Goal: Check status: Check status

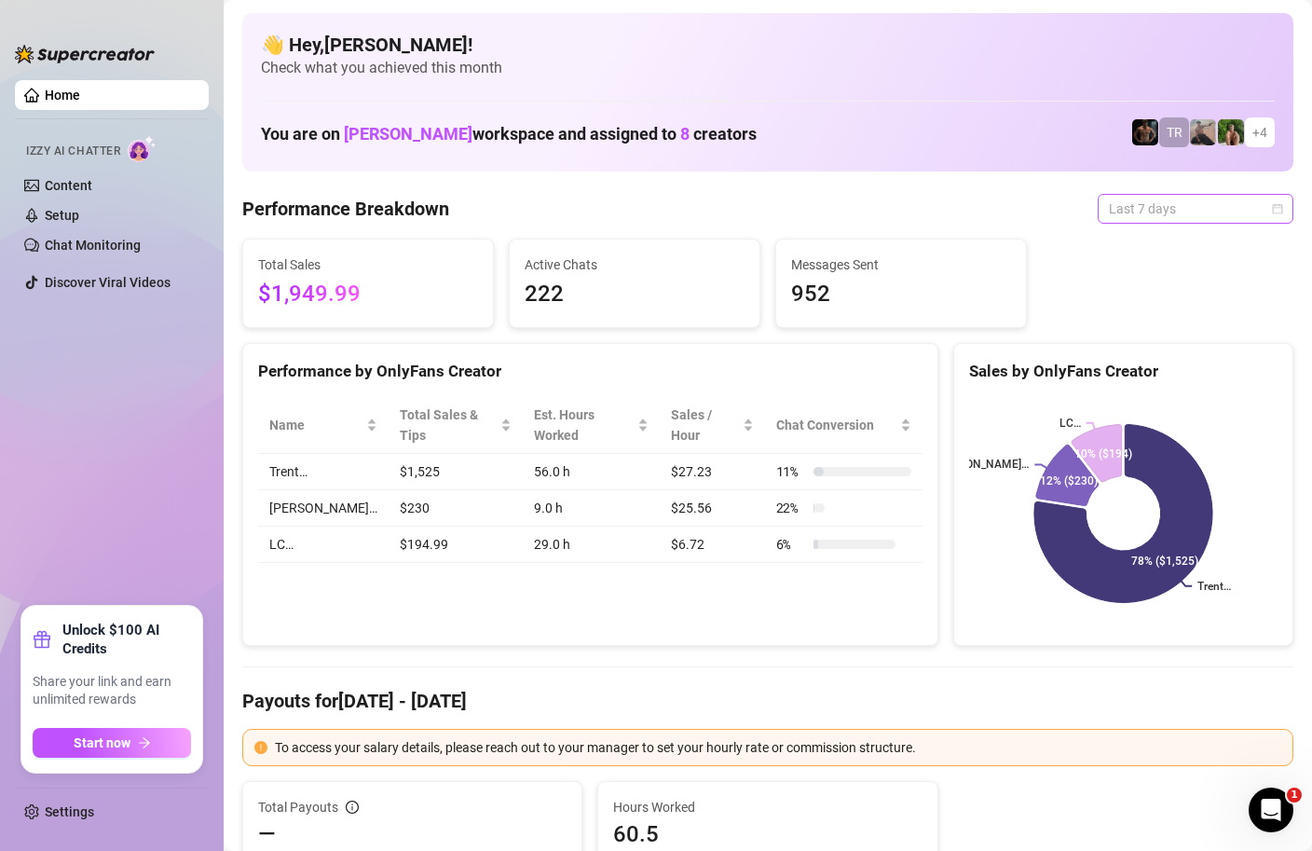
click at [1254, 204] on span "Last 7 days" at bounding box center [1195, 209] width 173 height 28
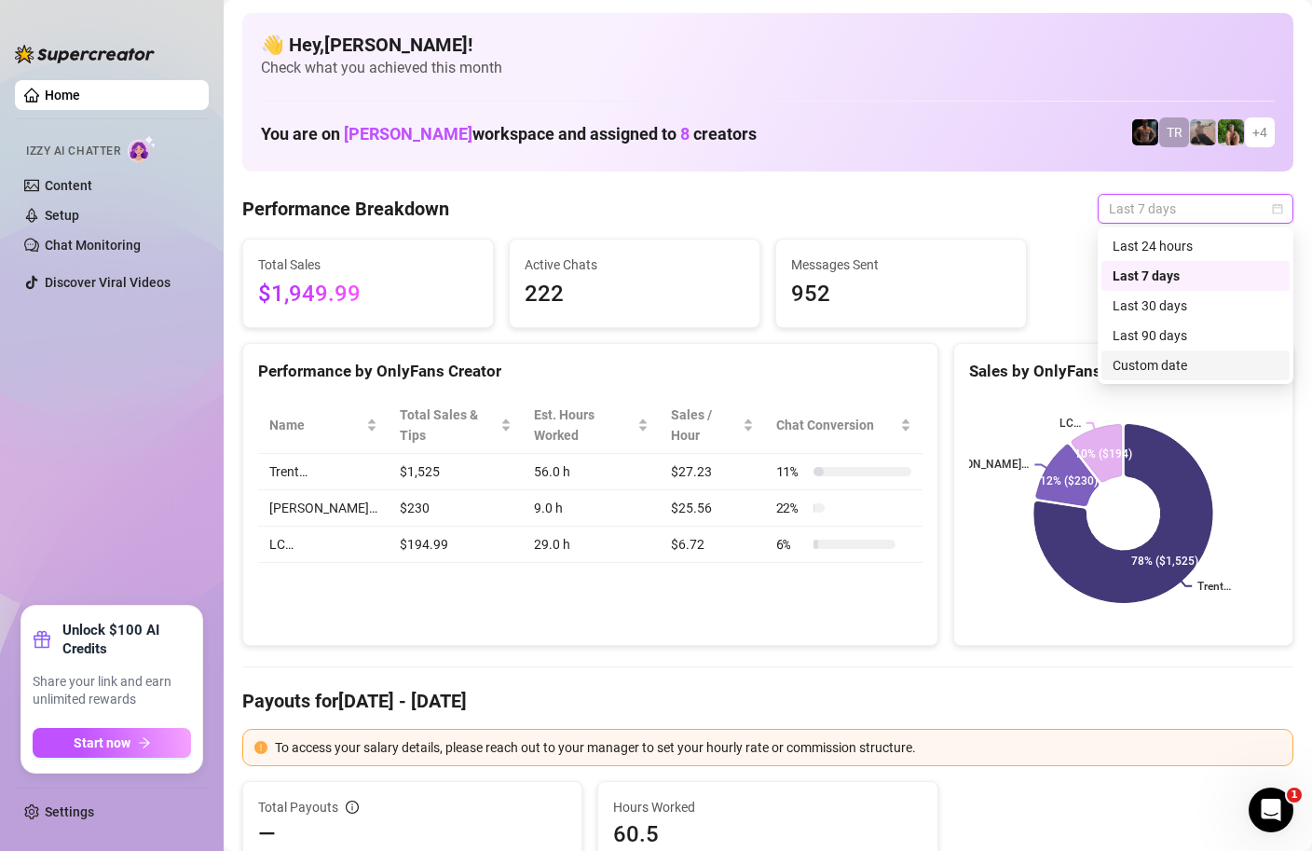
click at [1150, 372] on div "Custom date" at bounding box center [1196, 365] width 166 height 21
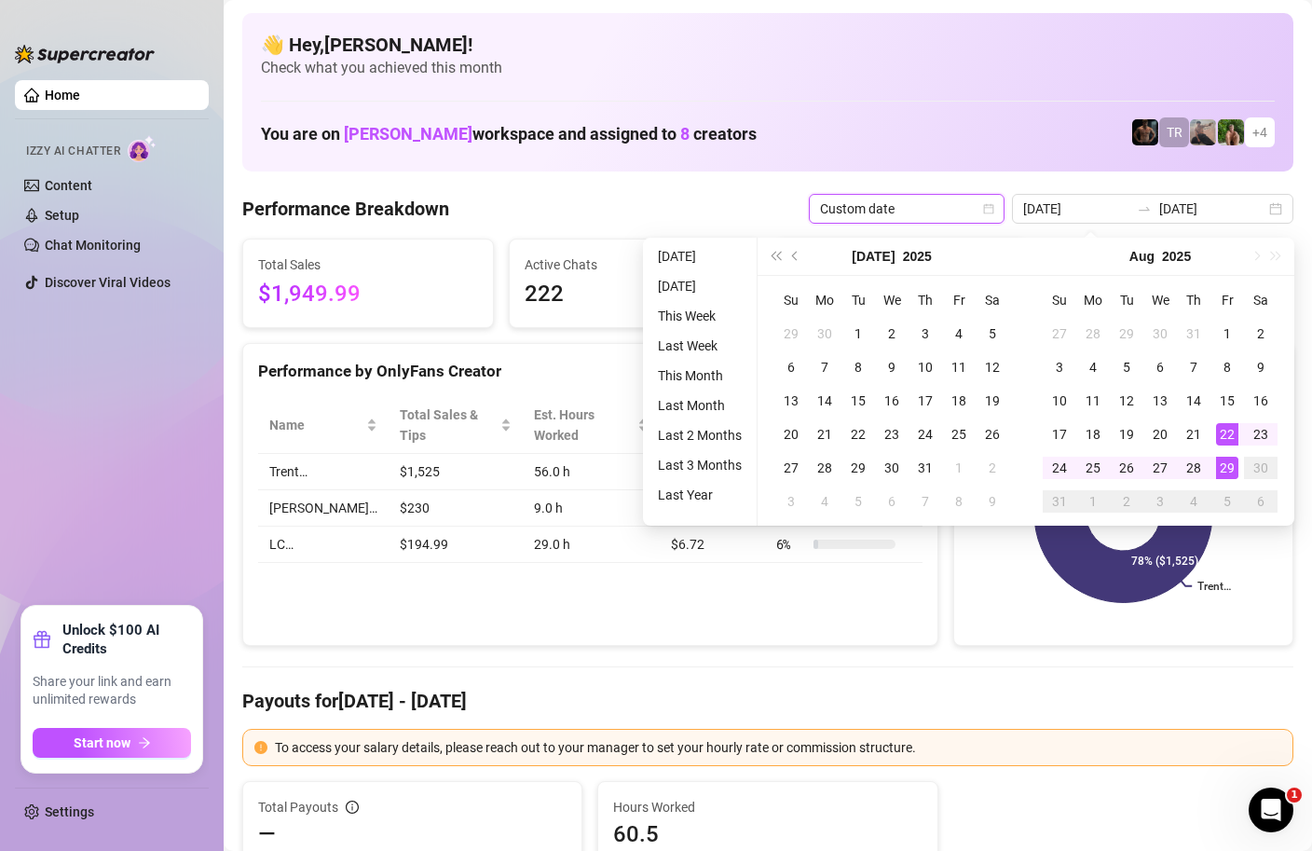
type input "[DATE]"
click at [1226, 464] on div "29" at bounding box center [1227, 468] width 22 height 22
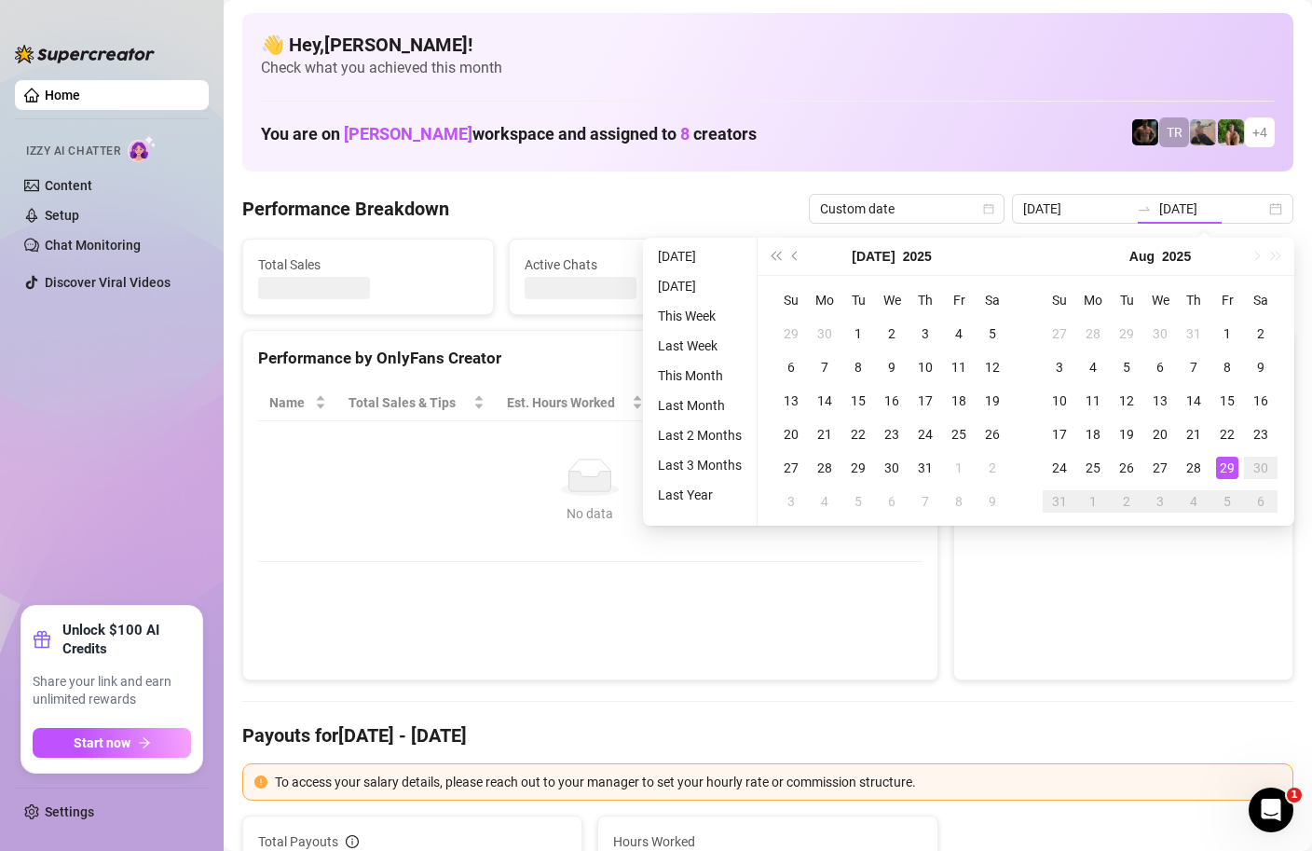
type input "[DATE]"
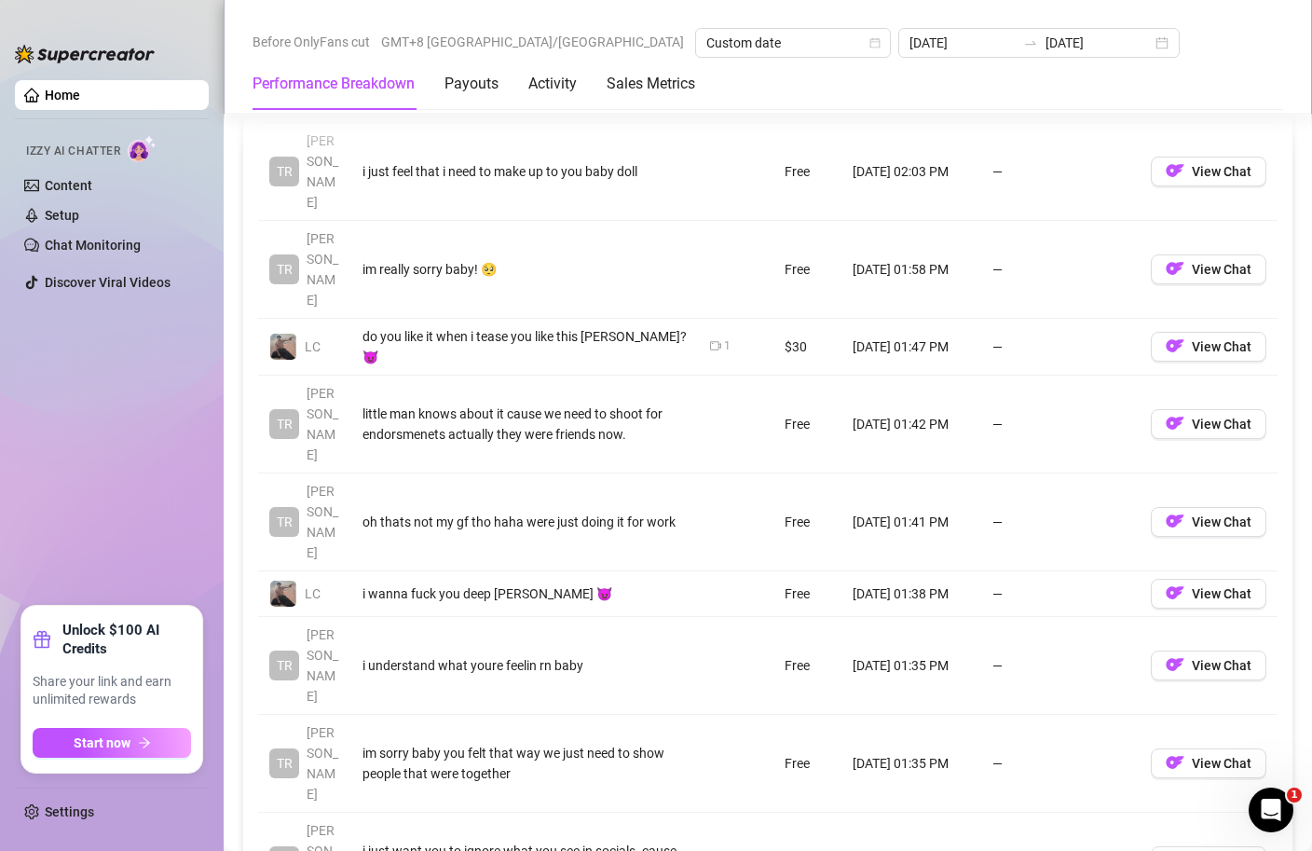
scroll to position [2405, 0]
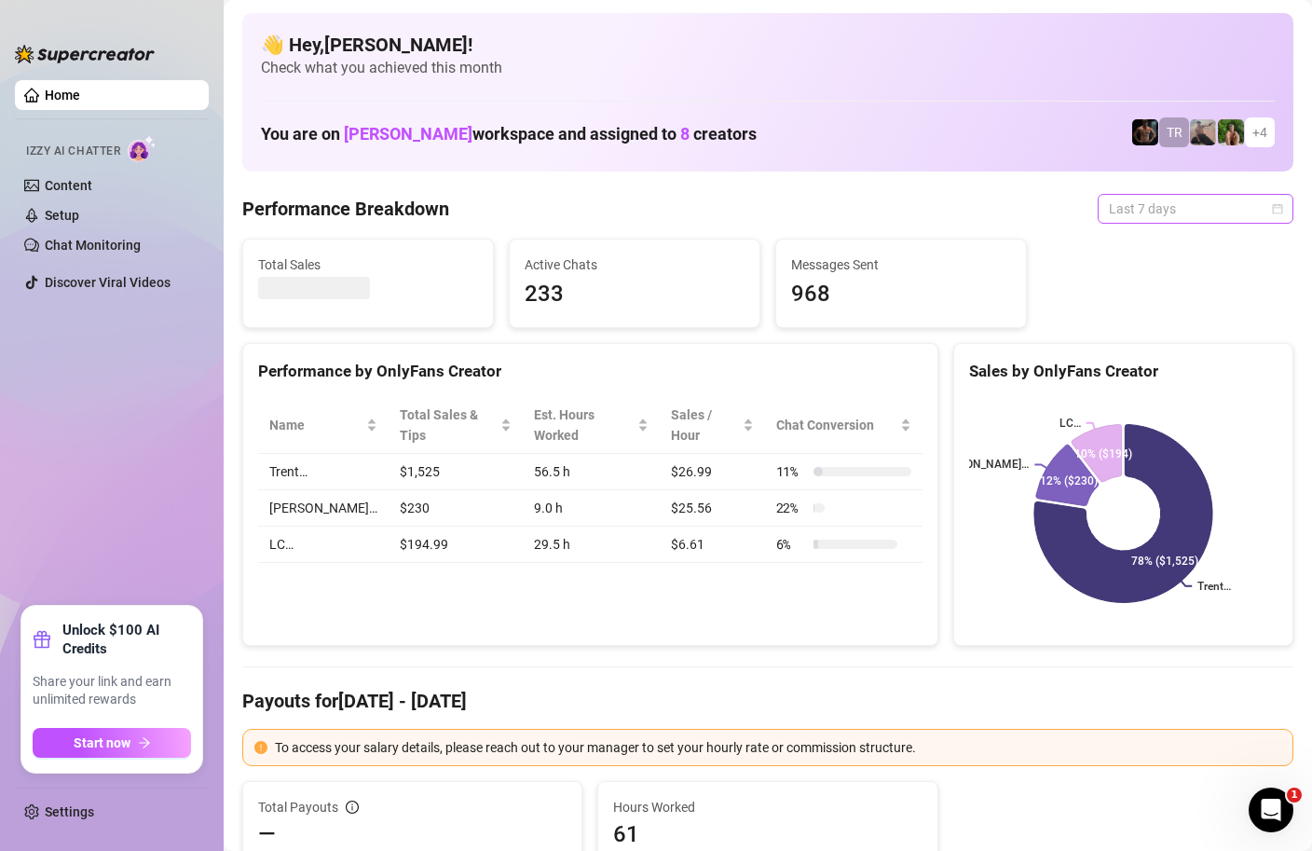
click at [1262, 212] on span "Last 7 days" at bounding box center [1195, 209] width 173 height 28
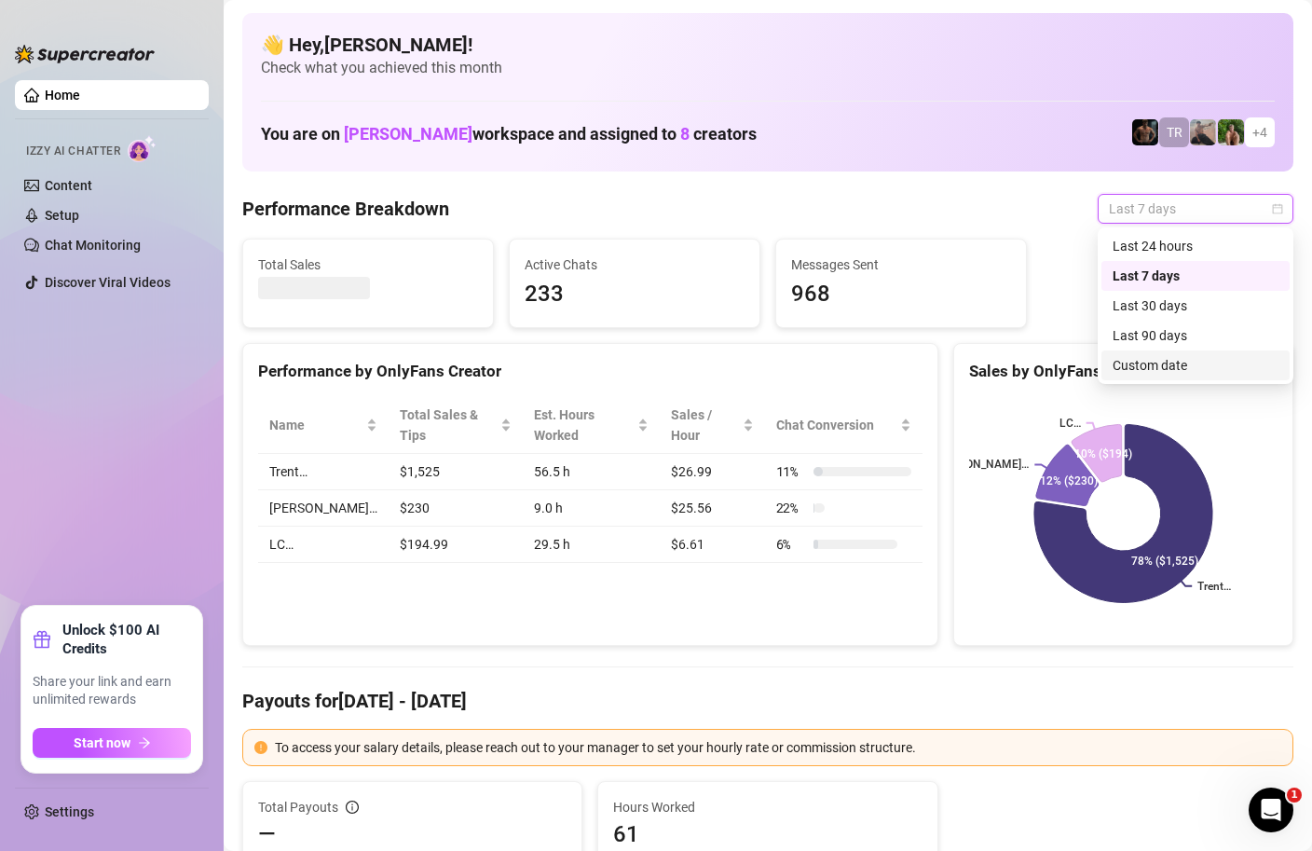
click at [1150, 362] on div "Custom date" at bounding box center [1196, 365] width 166 height 21
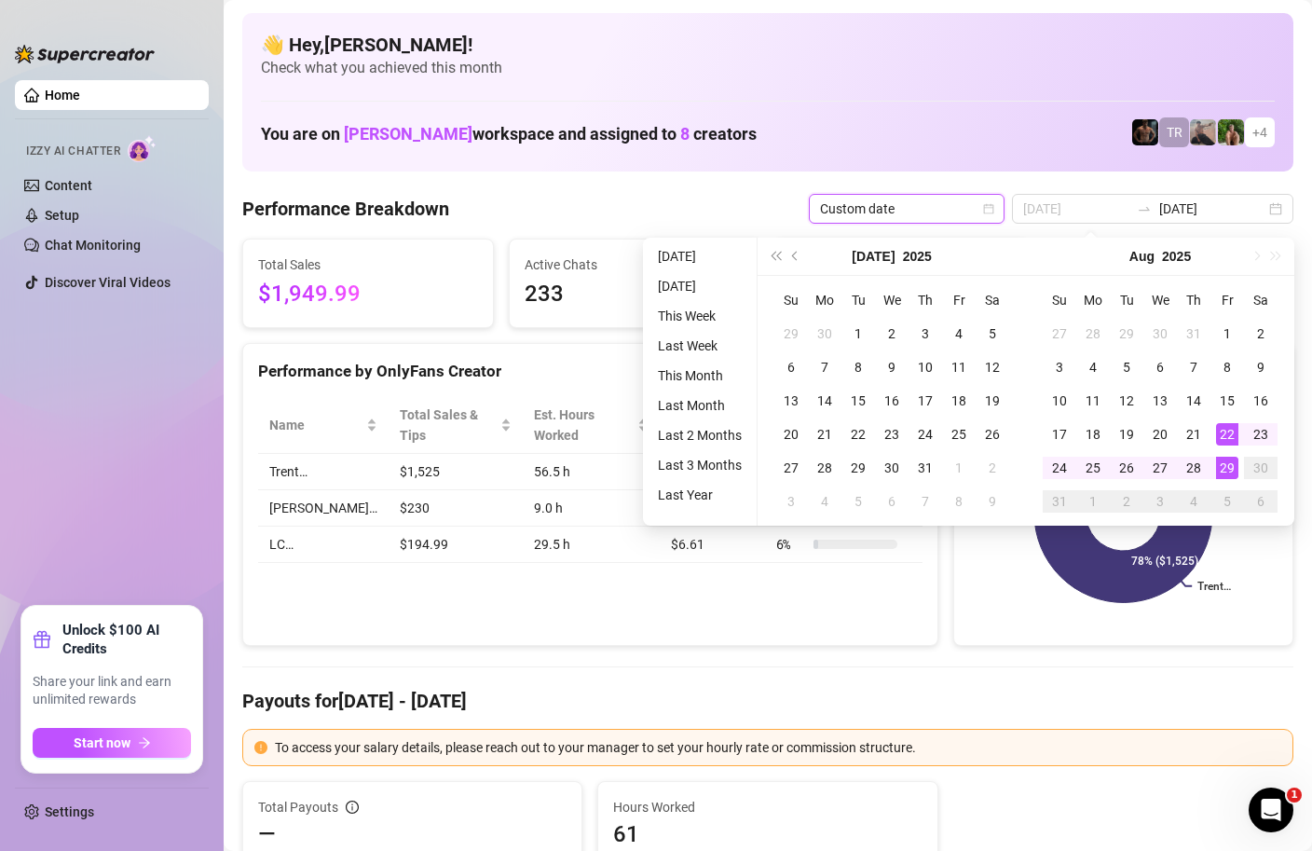
type input "[DATE]"
click at [1224, 459] on div "29" at bounding box center [1227, 468] width 22 height 22
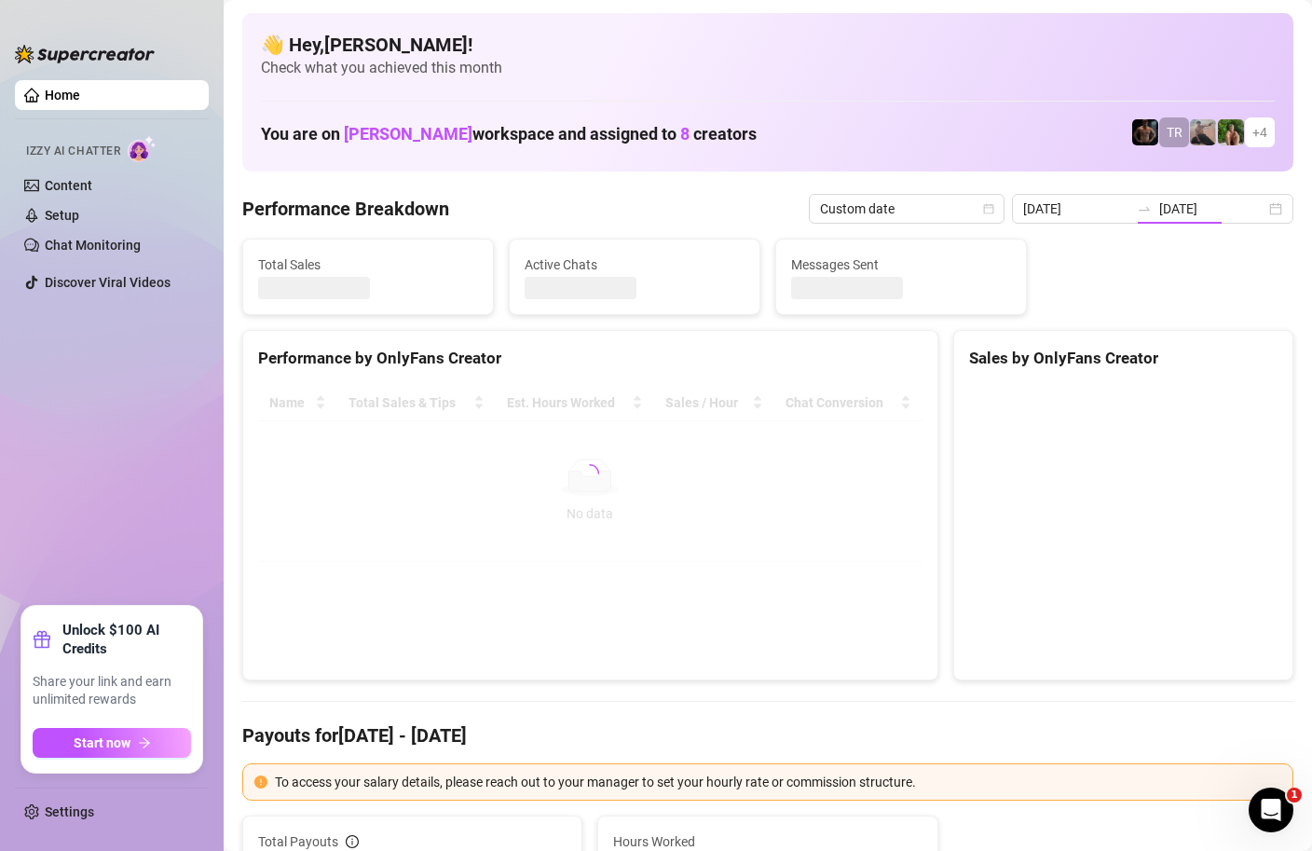
type input "[DATE]"
